Goal: Information Seeking & Learning: Learn about a topic

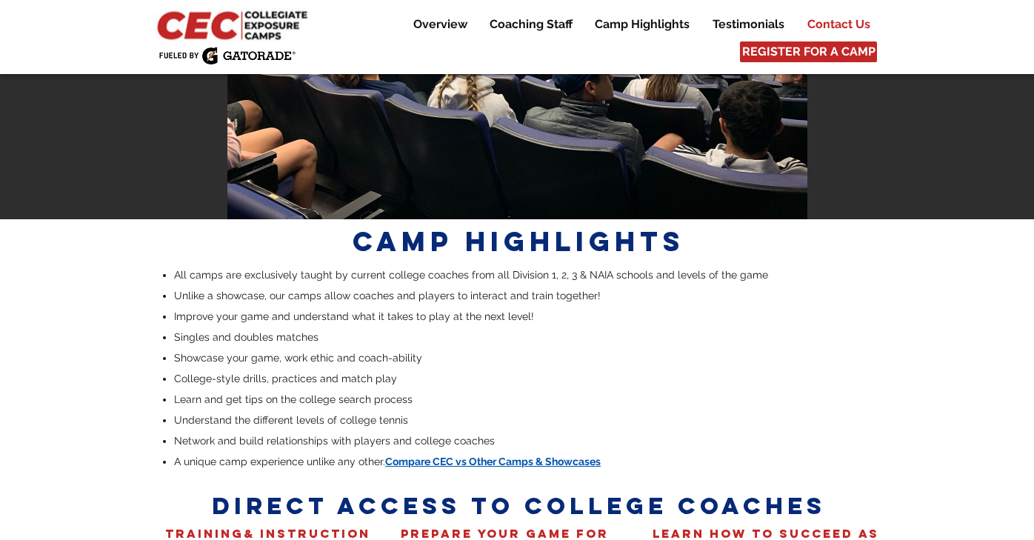
scroll to position [1918, 0]
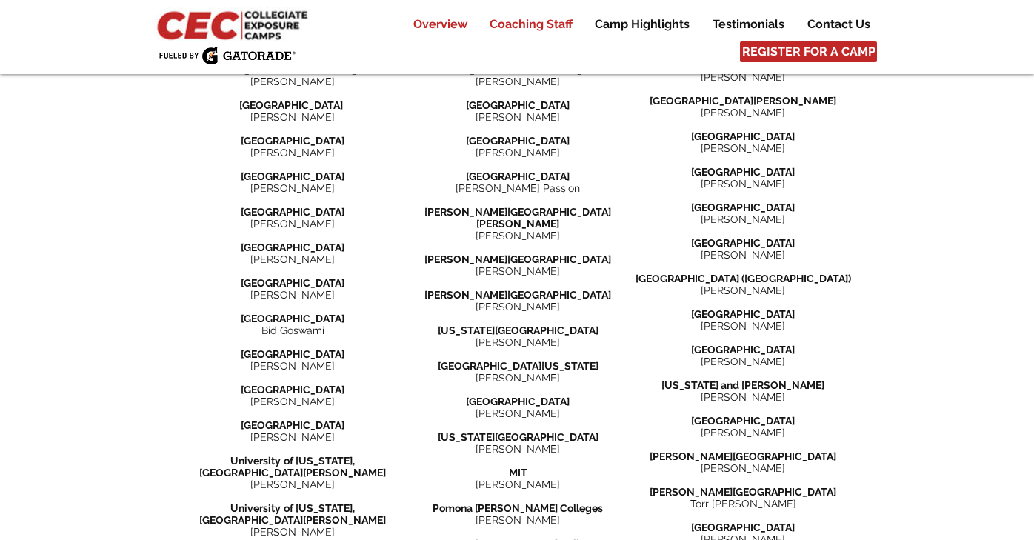
click at [458, 23] on p "Overview" at bounding box center [440, 25] width 69 height 18
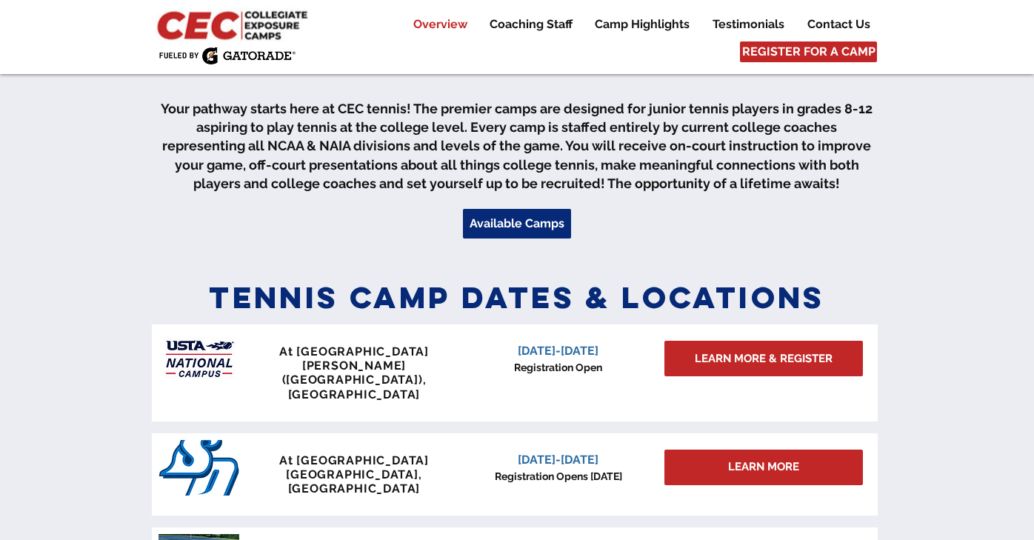
scroll to position [469, 0]
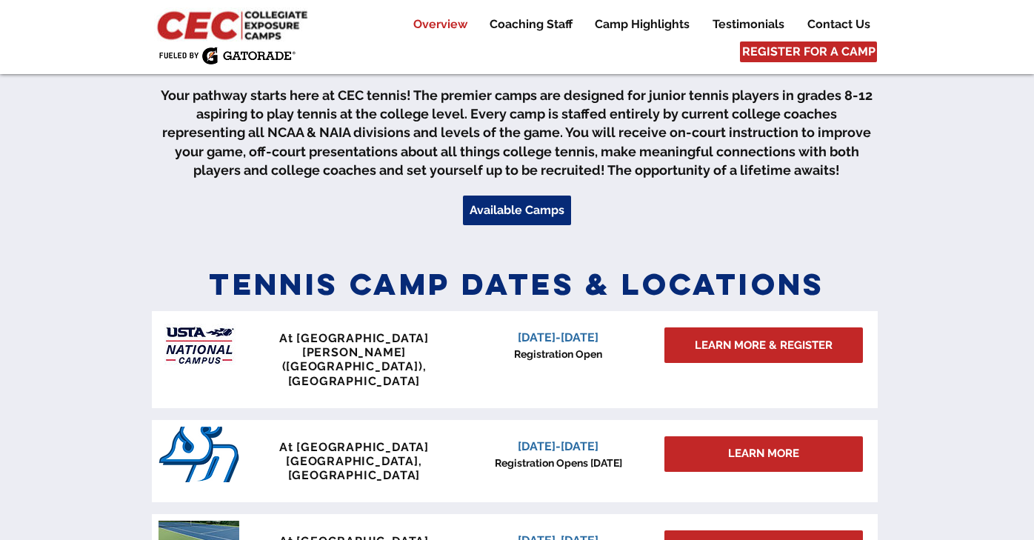
click at [512, 193] on div "main content" at bounding box center [517, 155] width 1034 height 195
click at [515, 202] on span "Available Camps" at bounding box center [516, 210] width 95 height 16
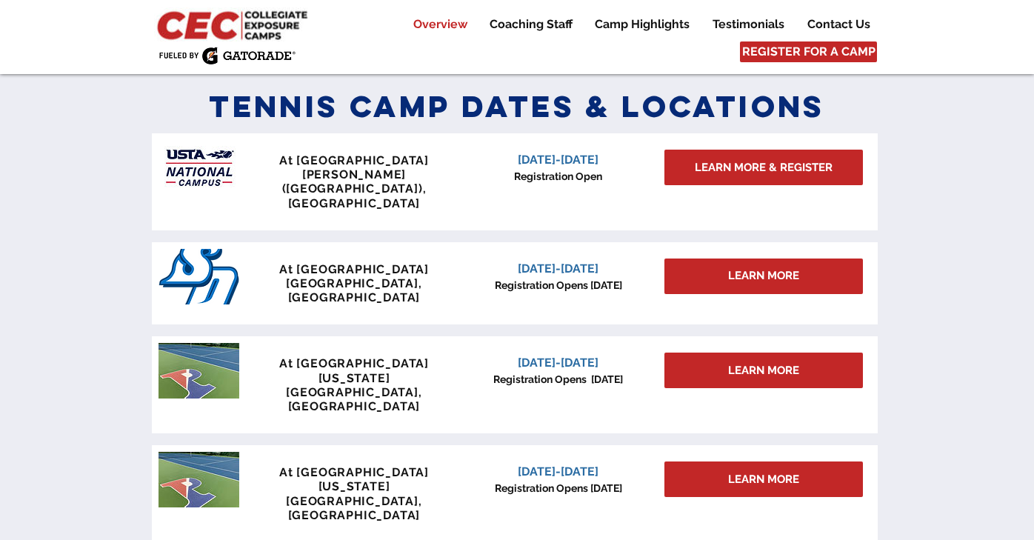
scroll to position [648, 0]
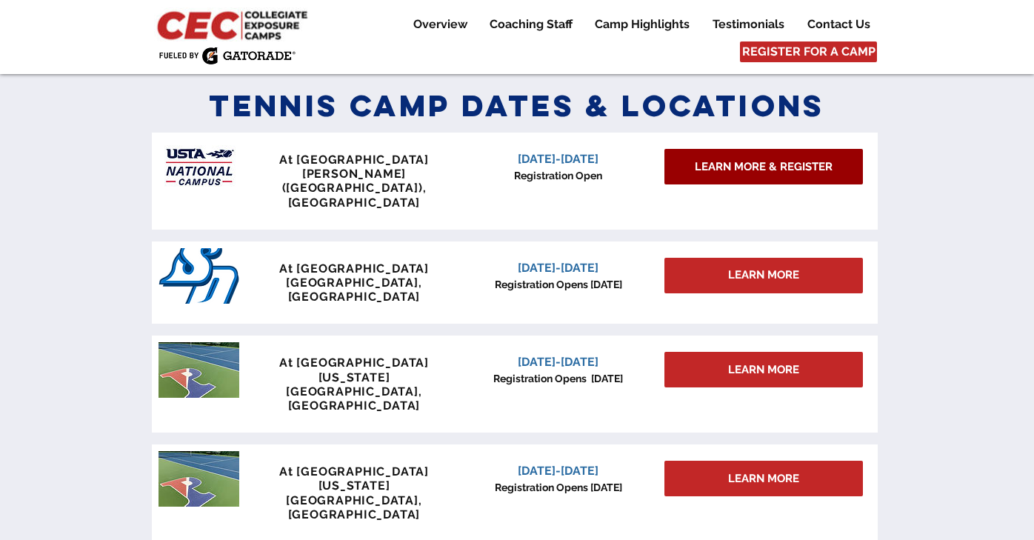
click at [812, 167] on span "LEARN MORE & REGISTER" at bounding box center [764, 167] width 138 height 16
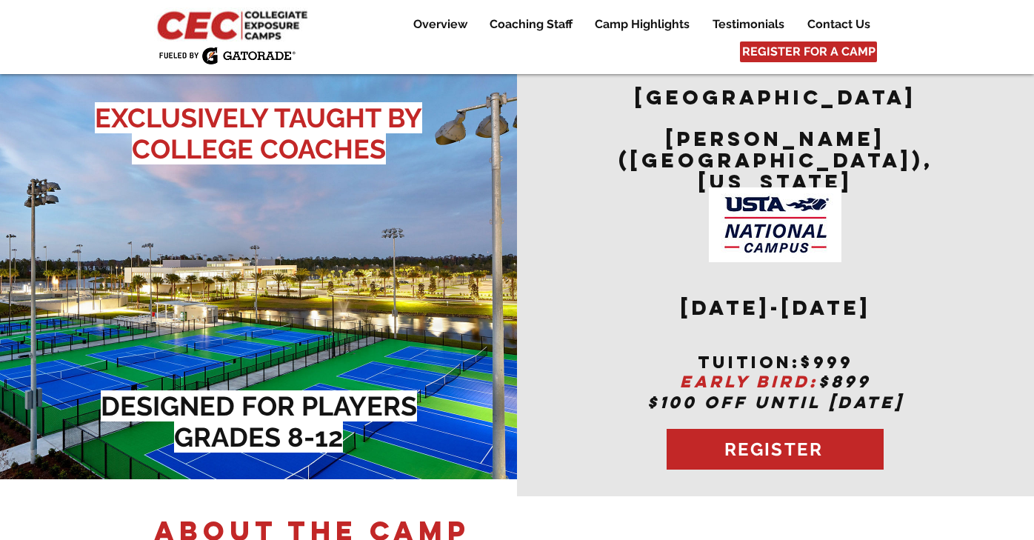
click at [977, 57] on div "Overview Coaching Staff Camp Highlights Testimonials Contact Us More Use tab to…" at bounding box center [517, 37] width 1034 height 74
click at [201, 24] on img at bounding box center [234, 24] width 160 height 34
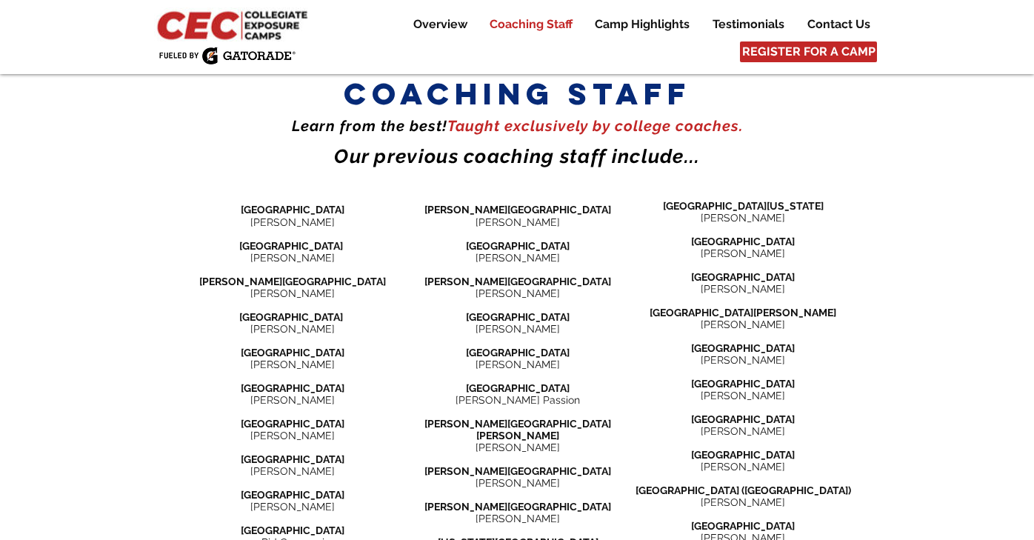
scroll to position [1704, 0]
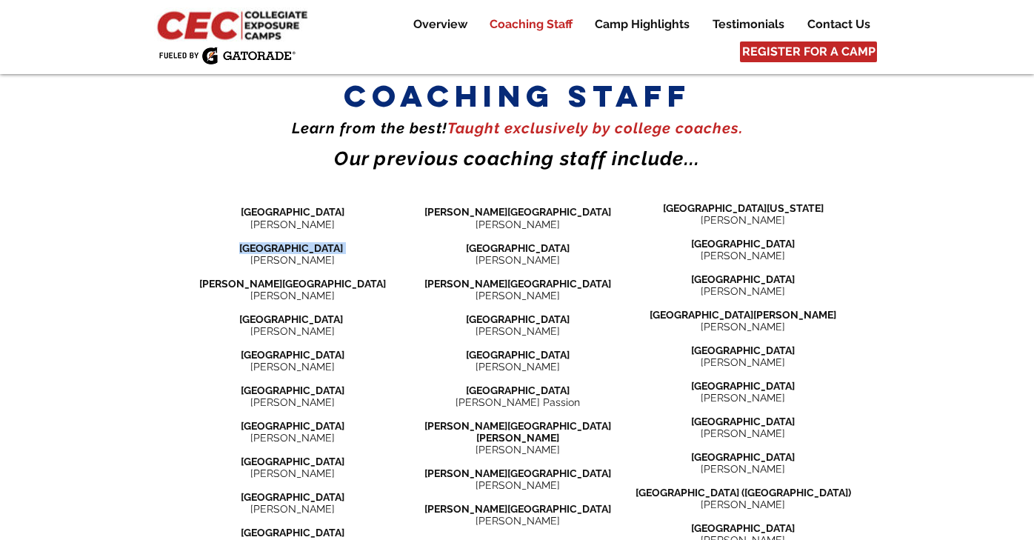
drag, startPoint x: 342, startPoint y: 152, endPoint x: 238, endPoint y: 147, distance: 104.5
click at [238, 242] on p "[GEOGRAPHIC_DATA]" at bounding box center [292, 248] width 225 height 12
copy span "[GEOGRAPHIC_DATA]"
click at [310, 278] on span "[PERSON_NAME][GEOGRAPHIC_DATA]" at bounding box center [292, 284] width 187 height 12
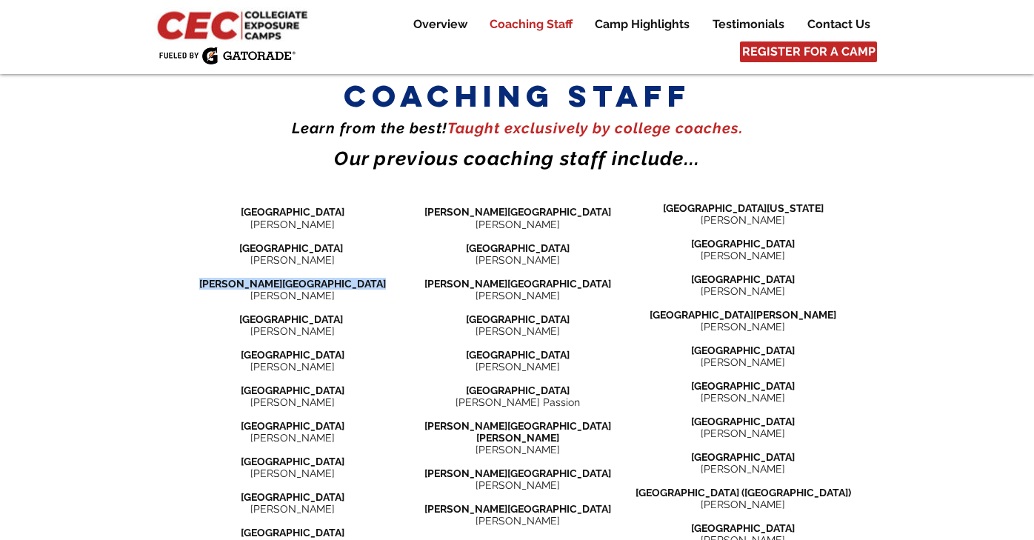
click at [310, 278] on span "[PERSON_NAME][GEOGRAPHIC_DATA]" at bounding box center [292, 284] width 187 height 12
copy div "[PERSON_NAME][GEOGRAPHIC_DATA]"
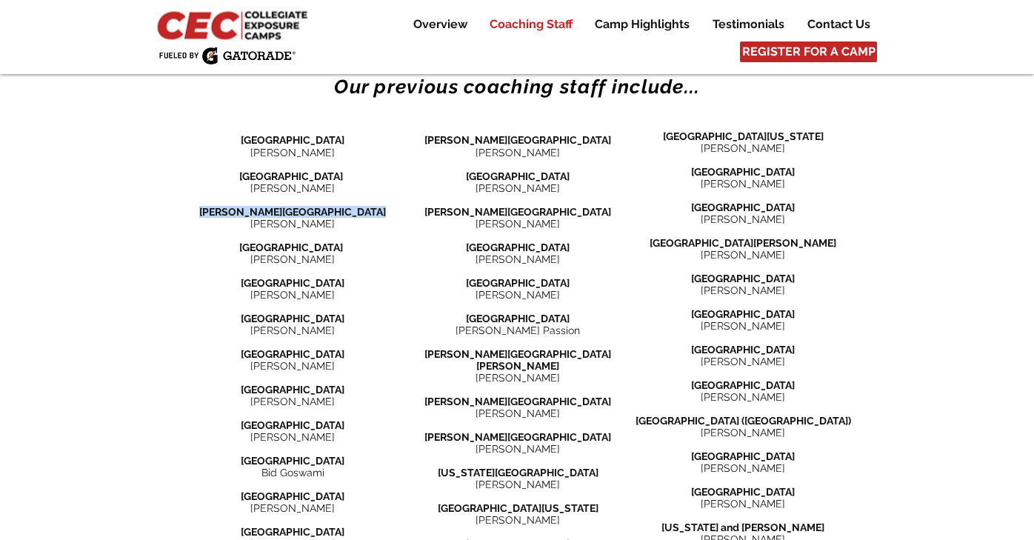
scroll to position [1779, 0]
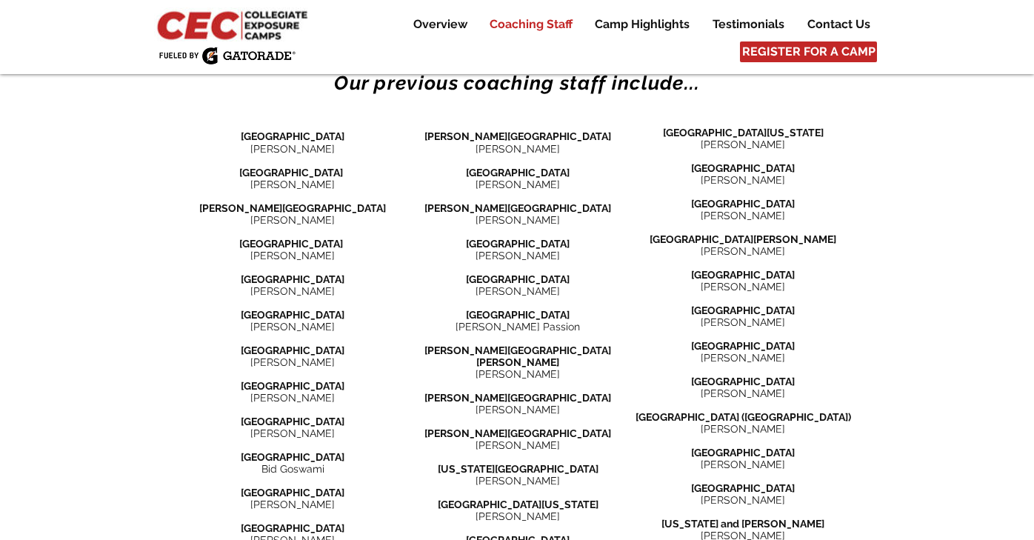
click at [324, 273] on span "[GEOGRAPHIC_DATA]" at bounding box center [293, 279] width 104 height 12
copy div "[GEOGRAPHIC_DATA]"
click at [316, 344] on span "[GEOGRAPHIC_DATA]" at bounding box center [293, 350] width 104 height 12
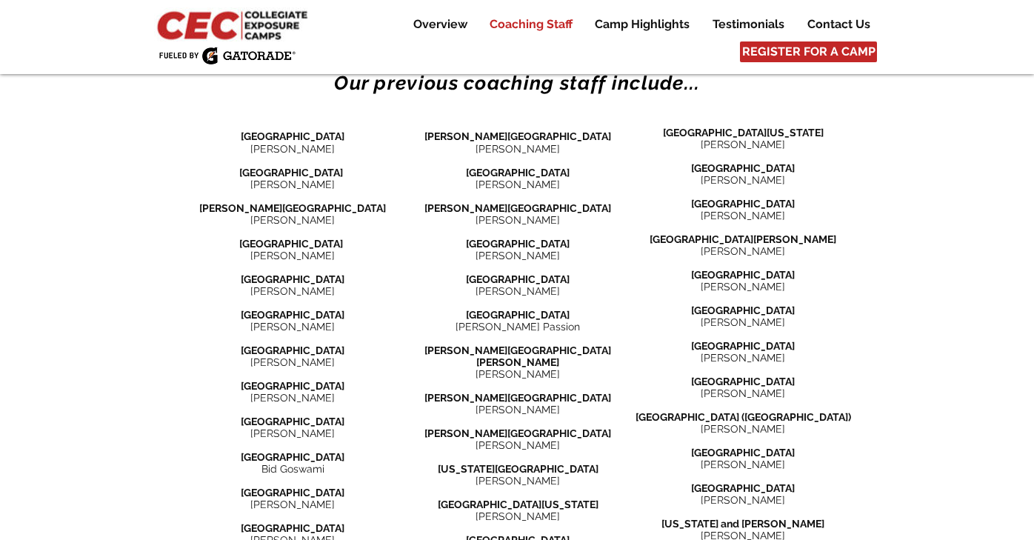
click at [316, 344] on span "[GEOGRAPHIC_DATA]" at bounding box center [293, 350] width 104 height 12
copy div "[GEOGRAPHIC_DATA]"
